Goal: Transaction & Acquisition: Download file/media

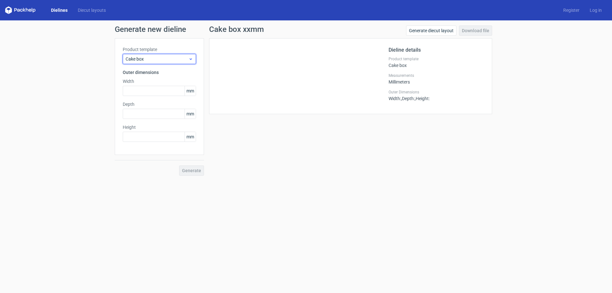
click at [154, 59] on span "Cake box" at bounding box center [157, 59] width 63 height 6
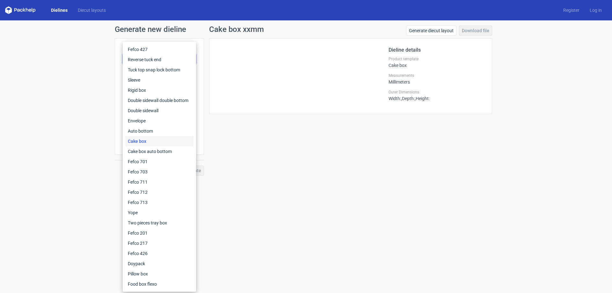
click at [137, 141] on div "Cake box" at bounding box center [159, 141] width 68 height 10
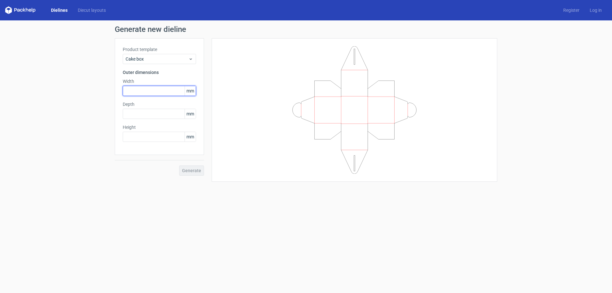
click at [153, 92] on input "text" at bounding box center [159, 91] width 73 height 10
type input "203"
type input "152"
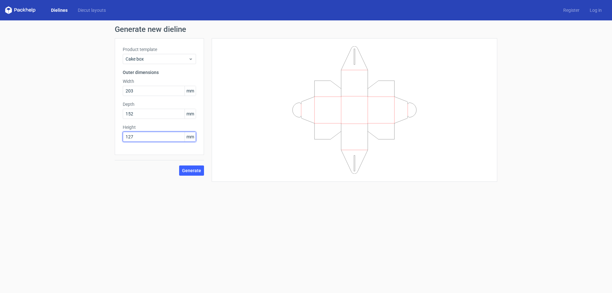
type input "127"
click at [191, 167] on button "Generate" at bounding box center [191, 170] width 25 height 10
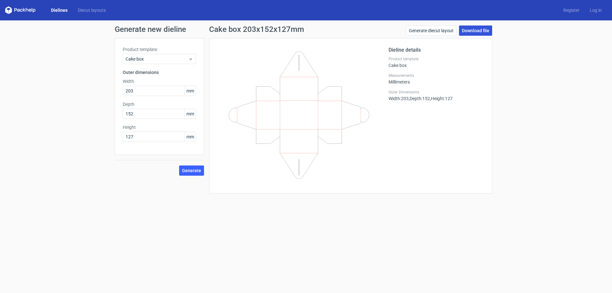
click at [473, 29] on link "Download file" at bounding box center [475, 31] width 33 height 10
drag, startPoint x: 149, startPoint y: 89, endPoint x: 82, endPoint y: 89, distance: 67.0
click at [82, 89] on div "Generate new dieline Product template Cake box Outer dimensions Width 203 mm De…" at bounding box center [306, 109] width 612 height 178
type input "210"
type input "160"
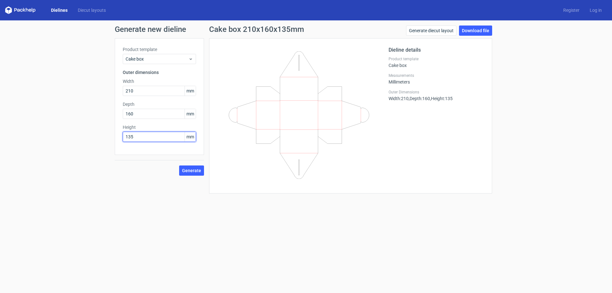
type input "135"
click at [190, 169] on span "Generate" at bounding box center [191, 170] width 19 height 4
click at [475, 27] on link "Download file" at bounding box center [475, 31] width 33 height 10
